Goal: Task Accomplishment & Management: Use online tool/utility

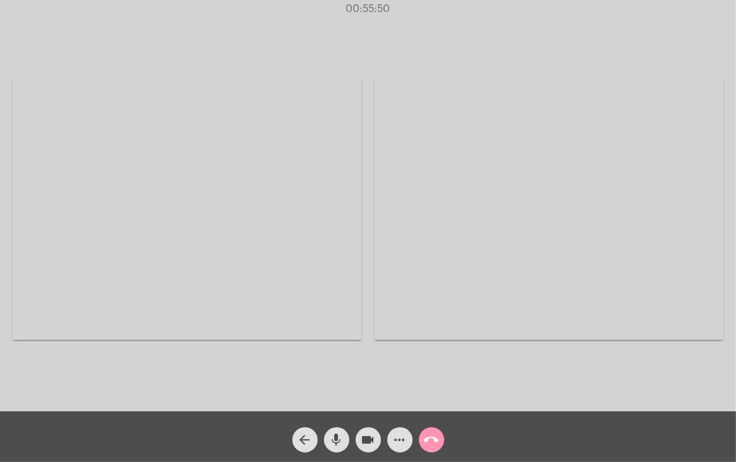
click at [428, 443] on mat-icon "call_end" at bounding box center [431, 439] width 15 height 15
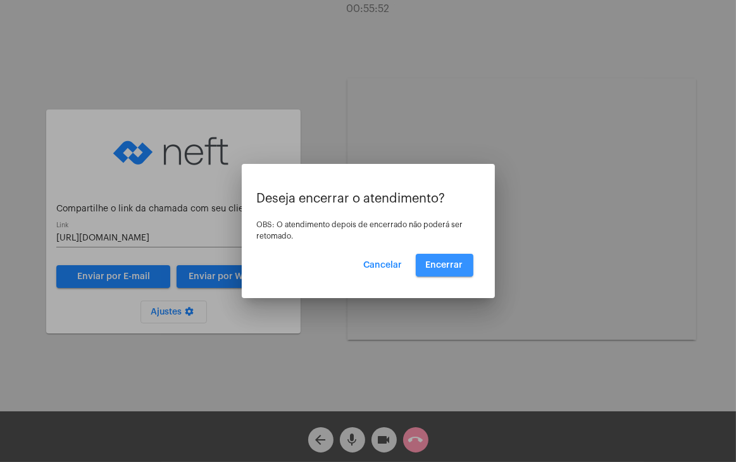
click at [459, 262] on span "Encerrar" at bounding box center [444, 265] width 37 height 9
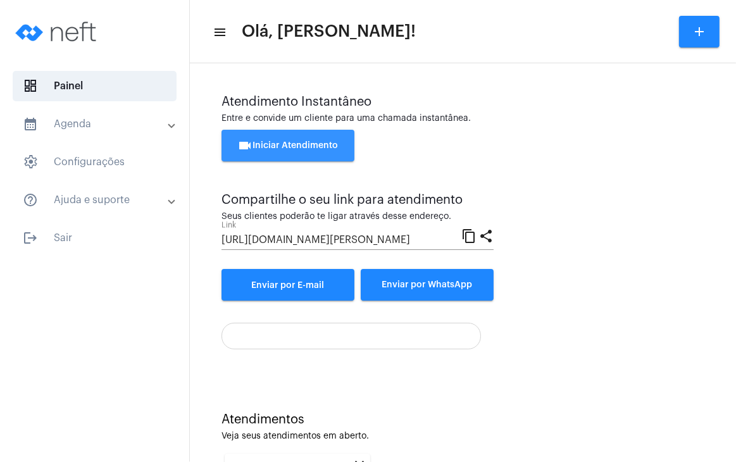
click at [305, 151] on button "videocam Iniciar Atendimento" at bounding box center [287, 146] width 133 height 32
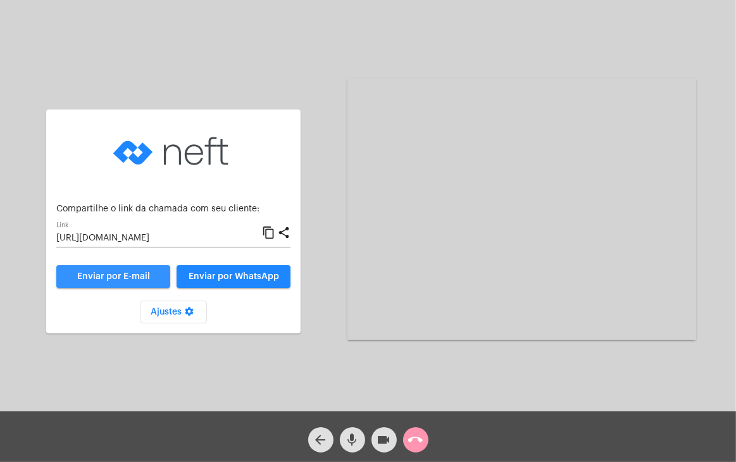
click at [137, 274] on span "Enviar por E-mail" at bounding box center [113, 276] width 73 height 9
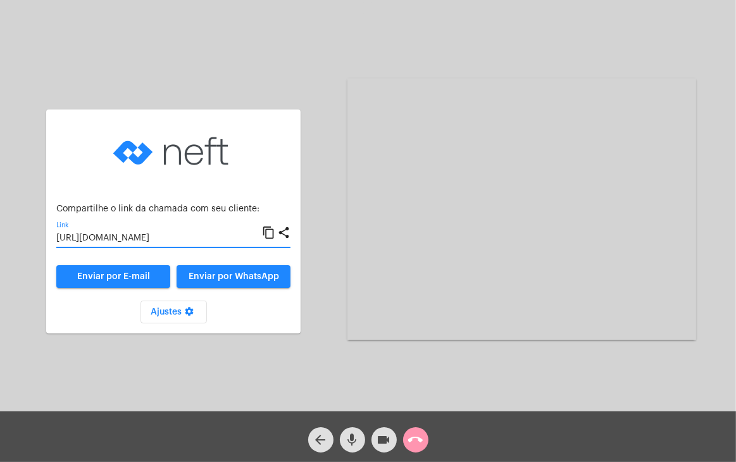
click at [145, 235] on input "[URL][DOMAIN_NAME]" at bounding box center [159, 238] width 206 height 10
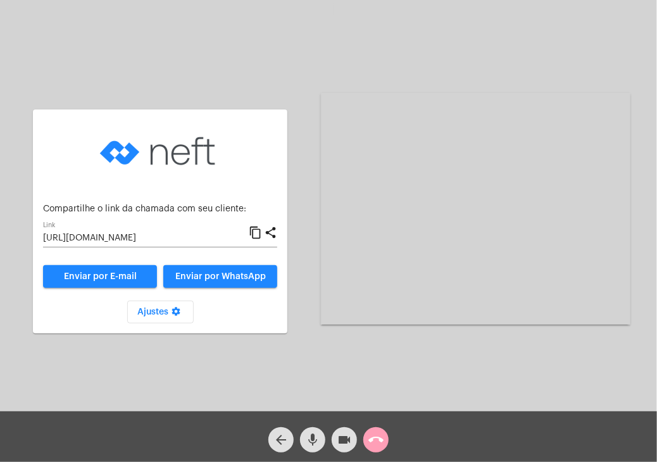
click at [372, 438] on mat-icon "call_end" at bounding box center [375, 439] width 15 height 15
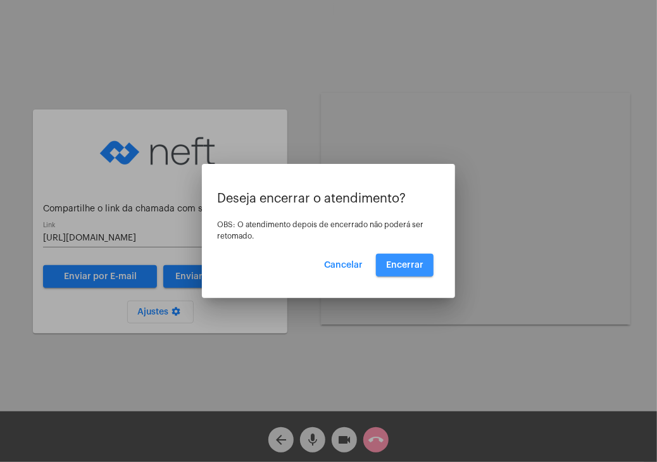
click at [408, 269] on button "Encerrar" at bounding box center [405, 265] width 58 height 23
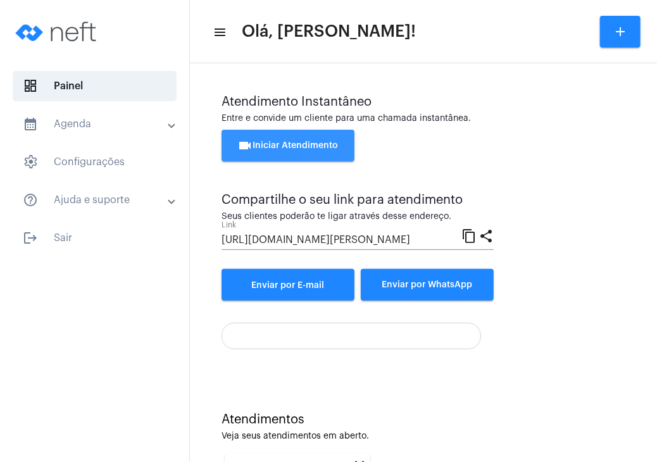
click at [299, 142] on span "videocam Iniciar Atendimento" at bounding box center [288, 145] width 101 height 9
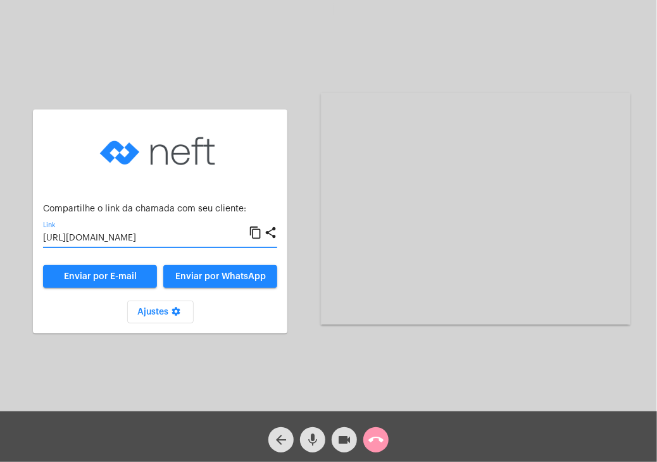
click at [185, 236] on input "[URL][DOMAIN_NAME]" at bounding box center [146, 238] width 206 height 10
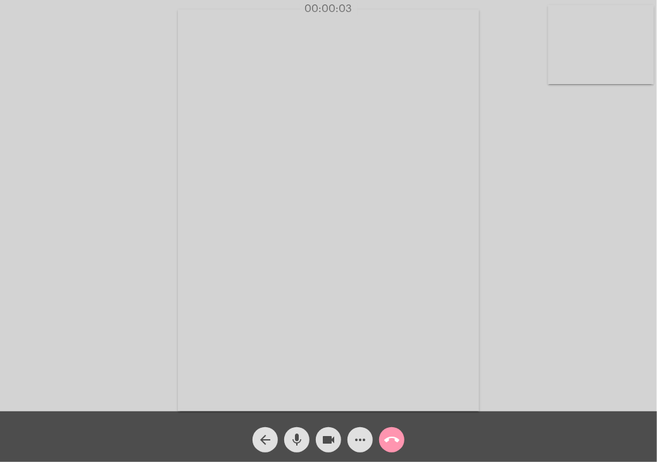
click at [604, 45] on video at bounding box center [601, 44] width 106 height 79
click at [456, 196] on video at bounding box center [406, 208] width 401 height 301
